Goal: Task Accomplishment & Management: Complete application form

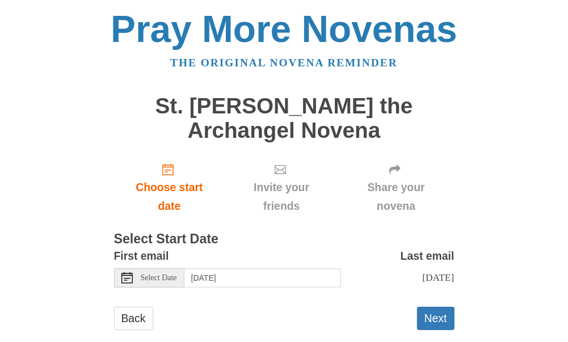
click at [127, 278] on use at bounding box center [126, 277] width 11 height 11
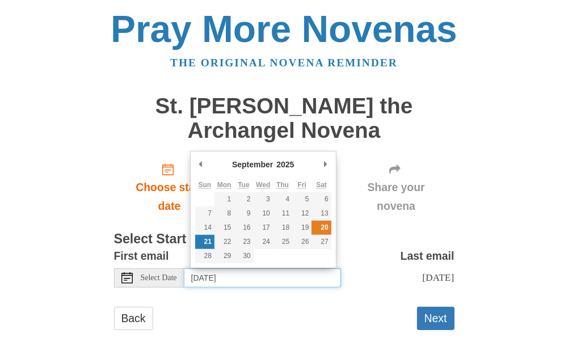
type input "[DATE]"
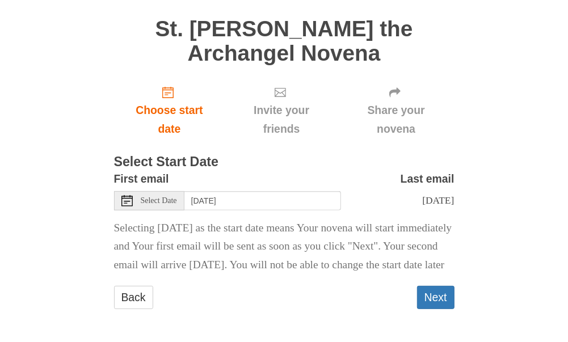
scroll to position [105, 0]
click at [433, 295] on button "Next" at bounding box center [435, 297] width 37 height 23
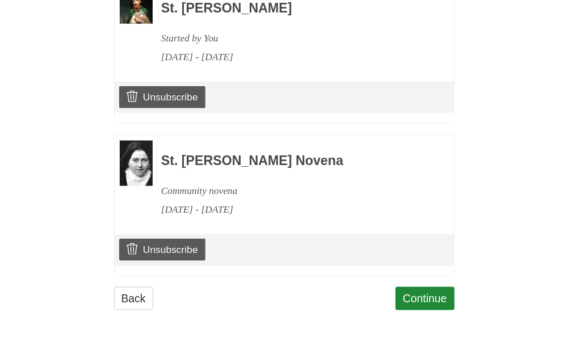
scroll to position [600, 0]
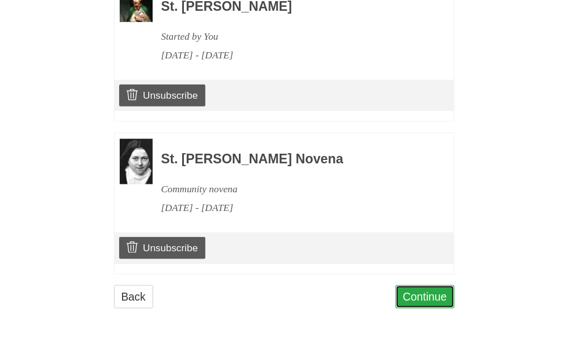
click at [429, 299] on link "Continue" at bounding box center [424, 296] width 59 height 23
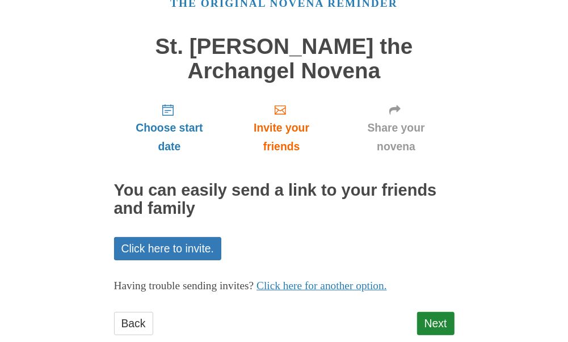
scroll to position [75, 0]
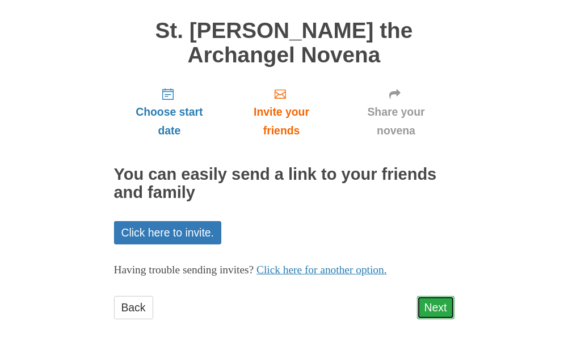
click at [441, 306] on link "Next" at bounding box center [435, 307] width 37 height 23
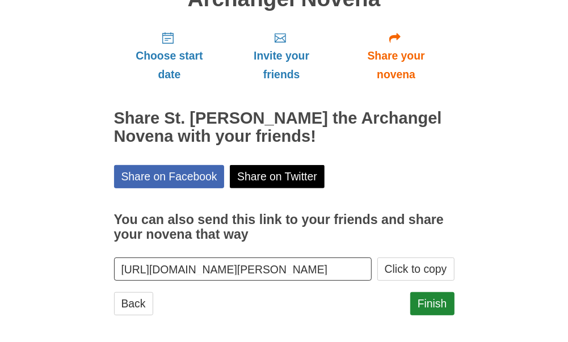
scroll to position [136, 0]
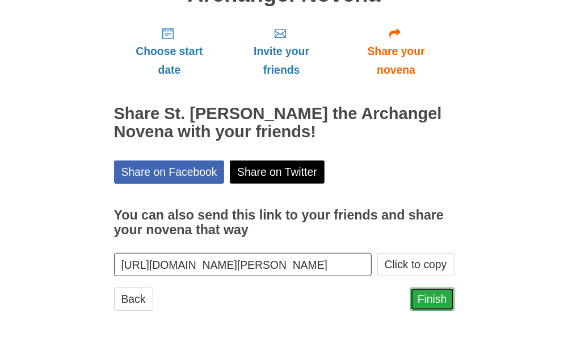
click at [433, 293] on link "Finish" at bounding box center [432, 298] width 44 height 23
